Goal: Navigation & Orientation: Find specific page/section

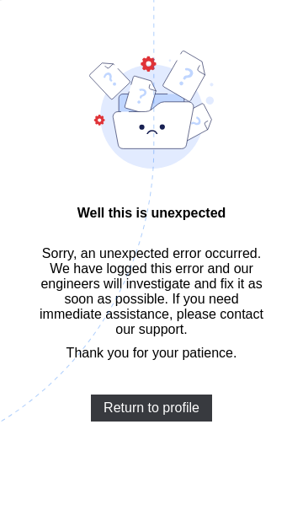
click at [176, 415] on span "Return to profile" at bounding box center [152, 407] width 96 height 15
click at [168, 410] on span "Return to profile" at bounding box center [152, 407] width 96 height 15
click at [158, 415] on span "Return to profile" at bounding box center [152, 407] width 96 height 15
click at [181, 415] on span "Return to profile" at bounding box center [152, 407] width 96 height 15
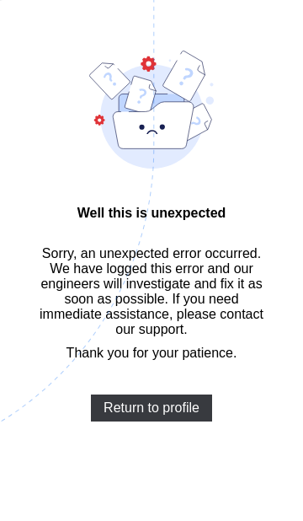
click at [187, 415] on span "Return to profile" at bounding box center [152, 407] width 96 height 15
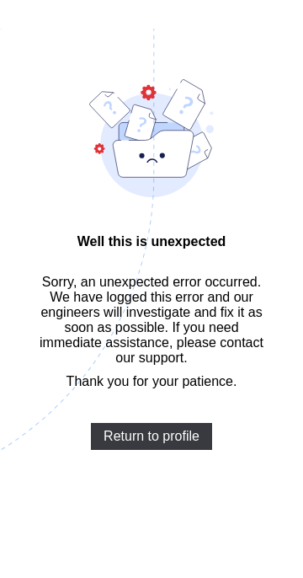
scroll to position [51, 0]
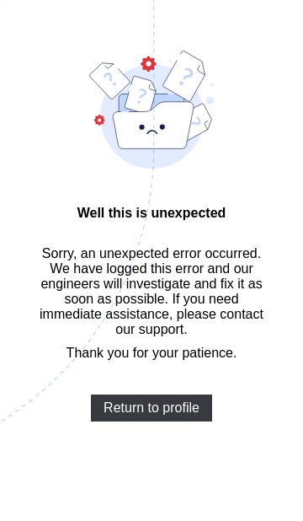
click at [178, 415] on span "Return to profile" at bounding box center [152, 407] width 96 height 15
click at [151, 415] on span "Return to profile" at bounding box center [152, 407] width 96 height 15
click at [150, 415] on span "Return to profile" at bounding box center [152, 407] width 96 height 15
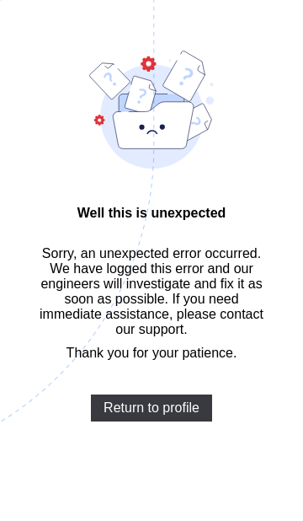
click at [180, 410] on span "Return to profile" at bounding box center [152, 407] width 96 height 15
click at [184, 409] on span "Return to profile" at bounding box center [152, 407] width 96 height 15
